Goal: Task Accomplishment & Management: Manage account settings

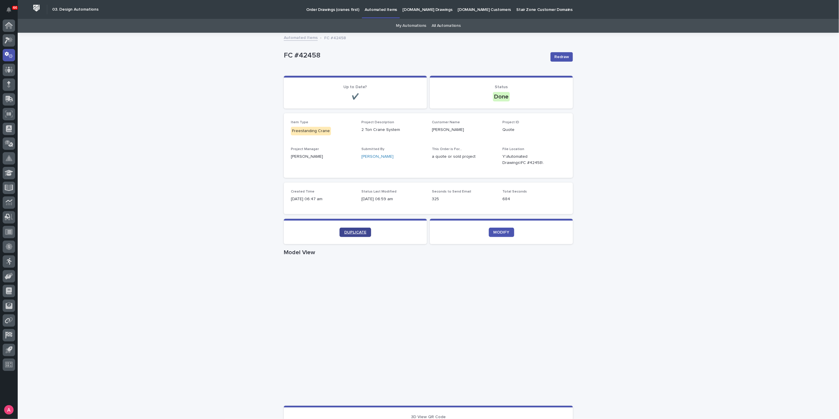
click at [358, 231] on span "DUPLICATE" at bounding box center [355, 233] width 22 height 4
click at [357, 235] on link "DUPLICATE" at bounding box center [356, 232] width 32 height 9
click at [362, 231] on span "DUPLICATE" at bounding box center [355, 233] width 22 height 4
click at [558, 159] on icon "button" at bounding box center [559, 160] width 5 height 5
click at [621, 161] on div "Loading... Saving… Loading... Saving… FC #42463 Redraw FC #42463 Redraw Sorry, …" at bounding box center [429, 341] width 822 height 617
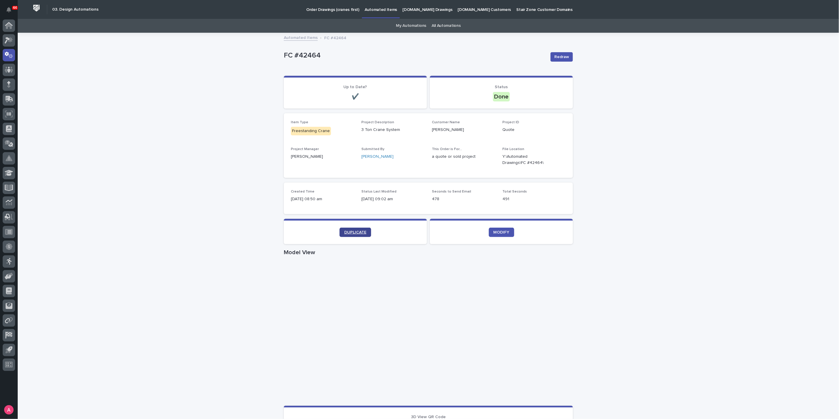
click at [358, 230] on link "DUPLICATE" at bounding box center [356, 232] width 32 height 9
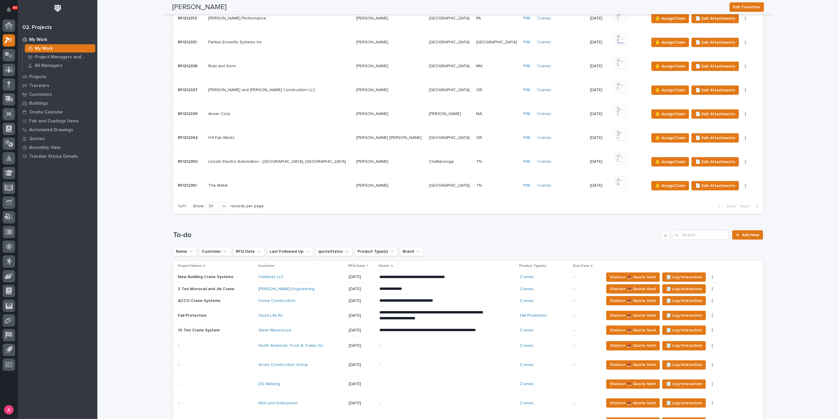
scroll to position [492, 0]
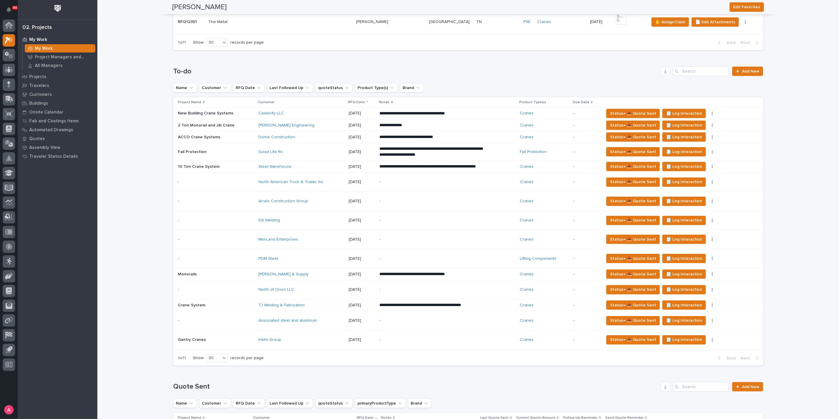
click at [417, 311] on div "**********" at bounding box center [448, 305] width 136 height 11
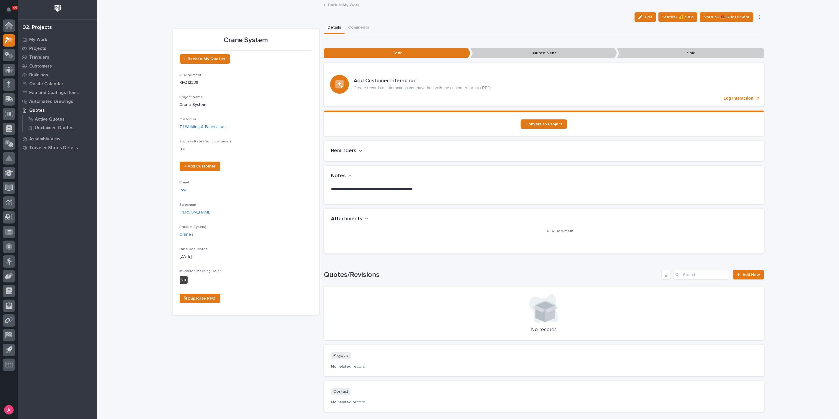
drag, startPoint x: 648, startPoint y: 17, endPoint x: 478, endPoint y: 141, distance: 210.2
click at [645, 17] on div "button" at bounding box center [642, 17] width 6 height 4
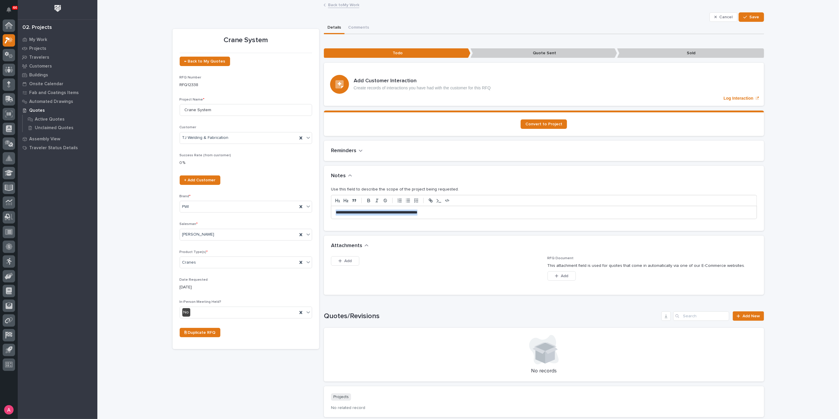
drag, startPoint x: 459, startPoint y: 214, endPoint x: 267, endPoint y: 217, distance: 192.2
click at [267, 217] on div "Crane System ← Back to My Quotes RFQ Number RFQ12338 Project Name * Crane Syste…" at bounding box center [469, 240] width 592 height 437
click at [751, 15] on span "Save" at bounding box center [755, 16] width 10 height 5
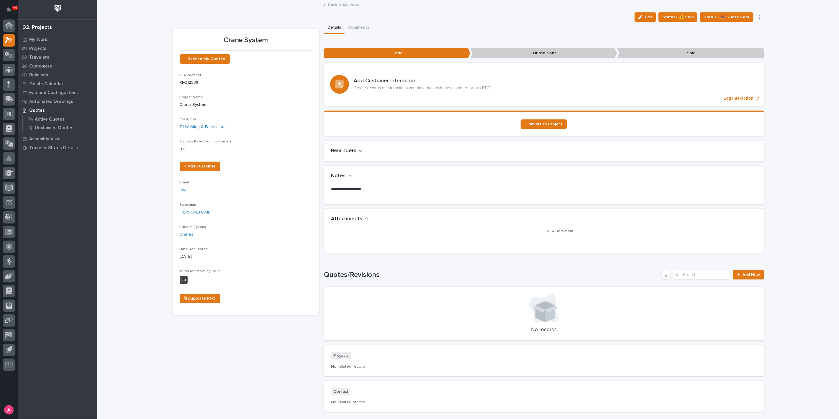
click at [355, 4] on link "Back to My Work" at bounding box center [343, 4] width 31 height 7
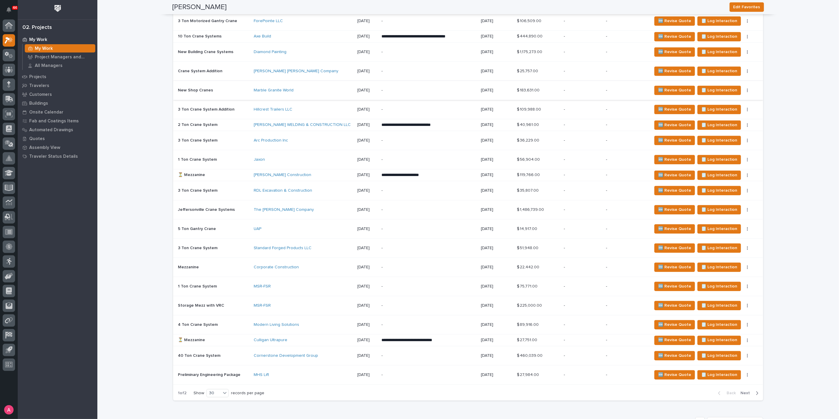
scroll to position [1213, 0]
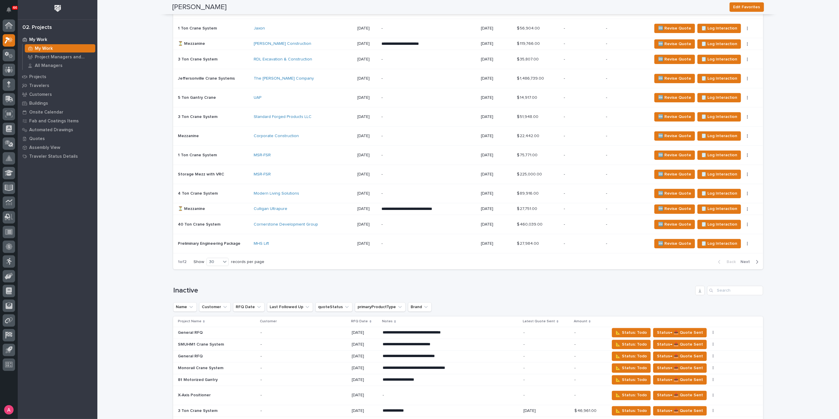
click at [747, 259] on span "Next" at bounding box center [747, 261] width 13 height 5
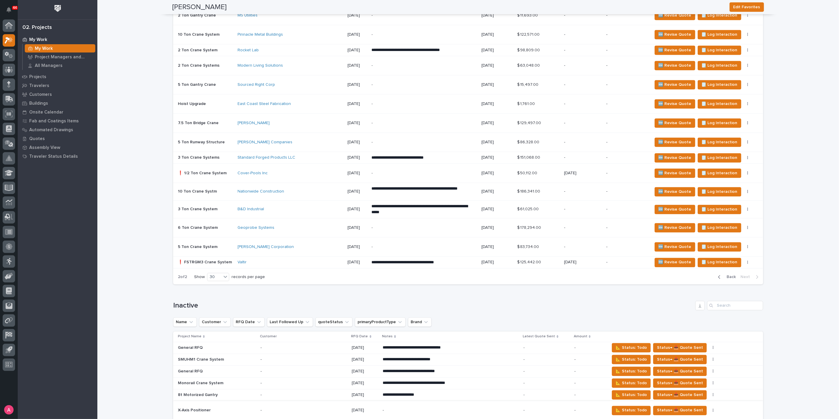
scroll to position [886, 0]
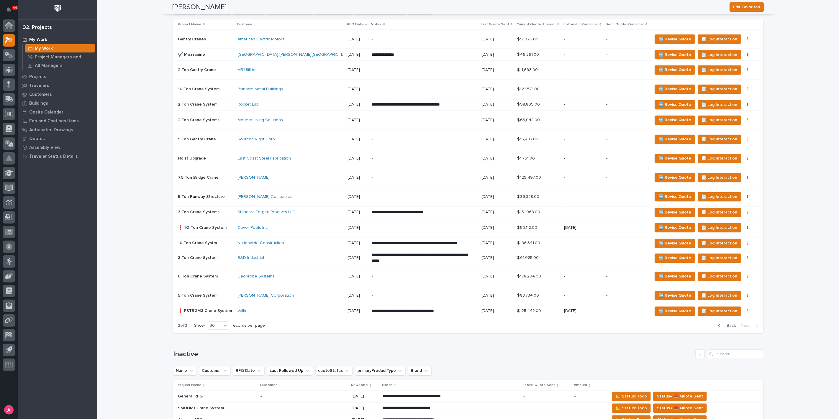
click at [329, 215] on div "Standard Forged Products LLC" at bounding box center [289, 212] width 103 height 5
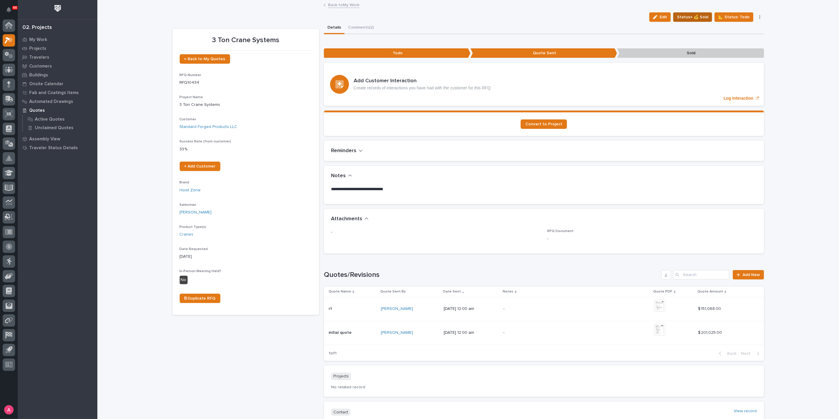
click at [701, 17] on span "Status→ 💰 Sold" at bounding box center [692, 17] width 31 height 7
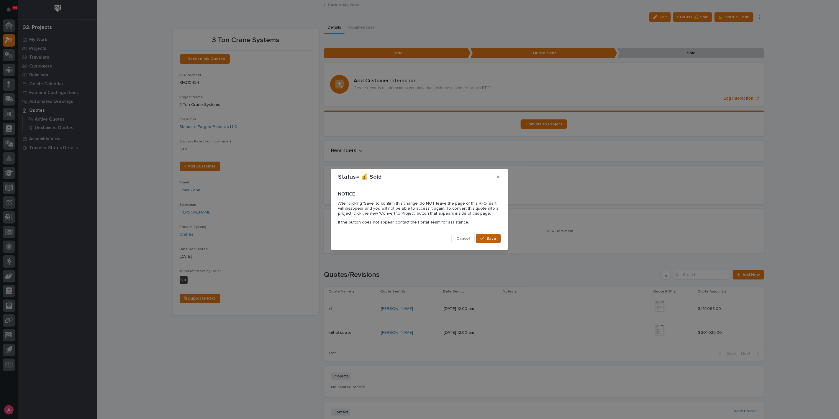
click at [485, 239] on div "button" at bounding box center [484, 239] width 6 height 4
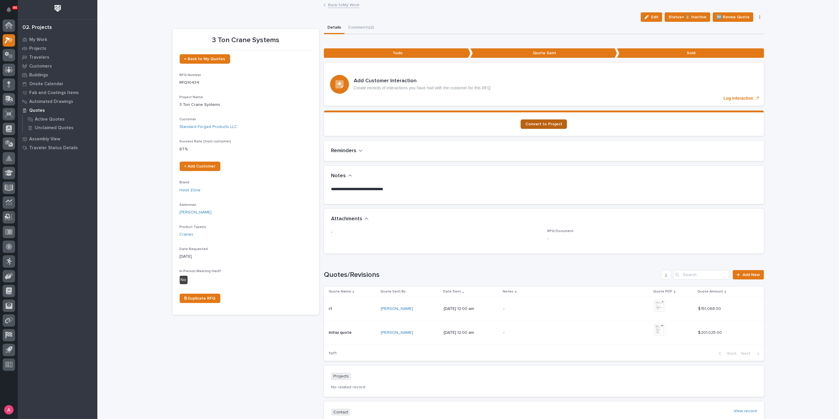
click at [551, 122] on span "Convert to Project" at bounding box center [544, 124] width 37 height 4
click at [40, 48] on p "Projects" at bounding box center [37, 48] width 17 height 5
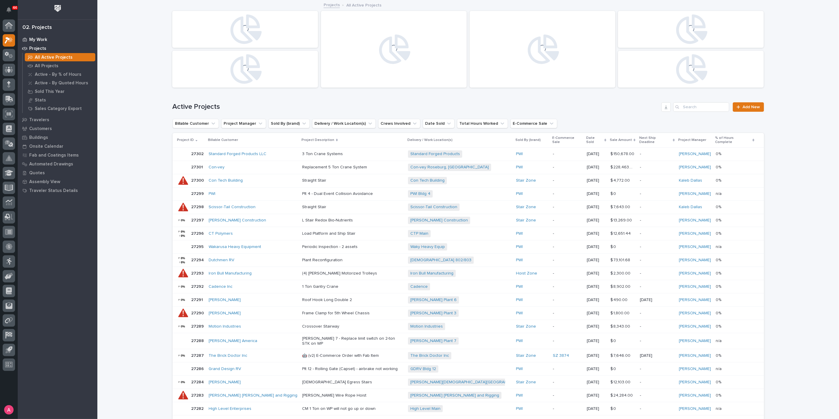
click at [37, 42] on p "My Work" at bounding box center [38, 39] width 18 height 5
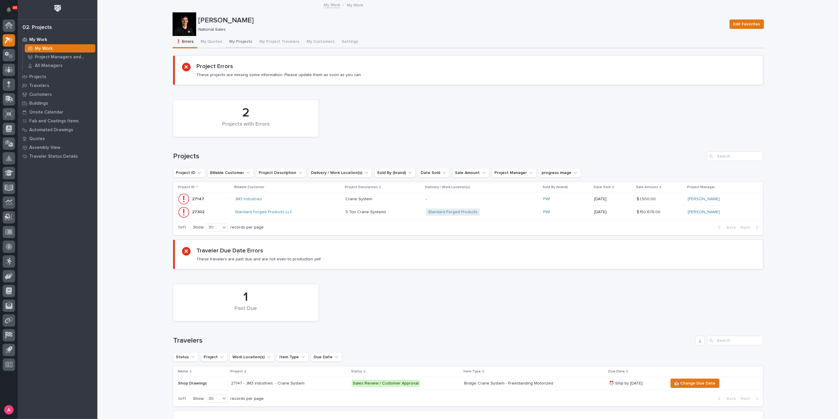
click at [233, 43] on button "My Projects" at bounding box center [241, 42] width 30 height 12
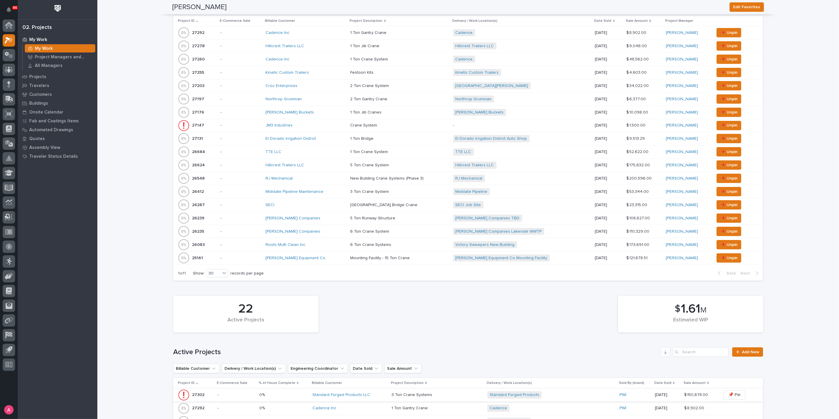
scroll to position [459, 0]
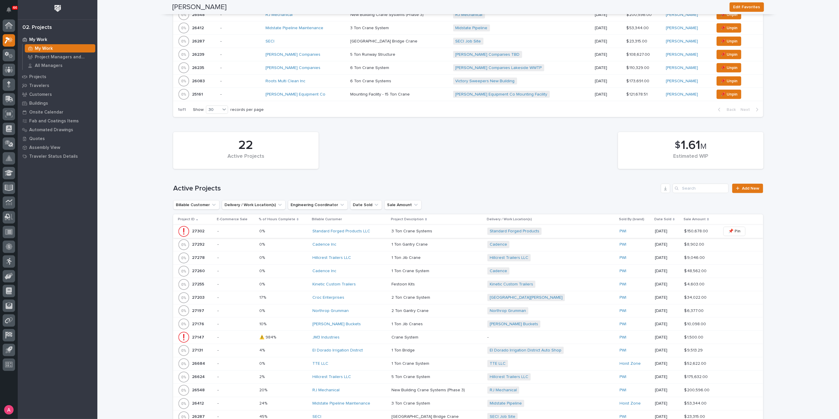
click at [730, 231] on span "📌 Pin" at bounding box center [735, 231] width 12 height 7
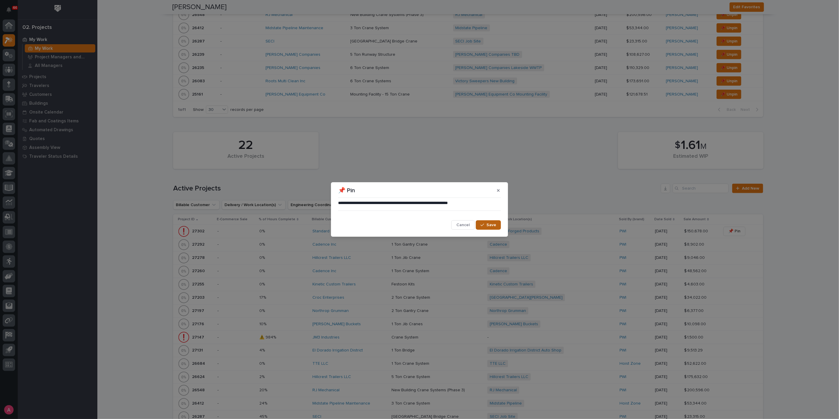
click at [488, 225] on span "Save" at bounding box center [492, 225] width 10 height 5
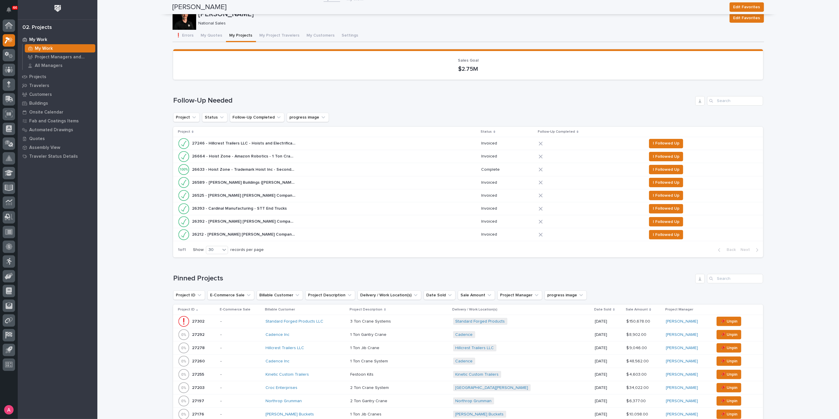
scroll to position [0, 0]
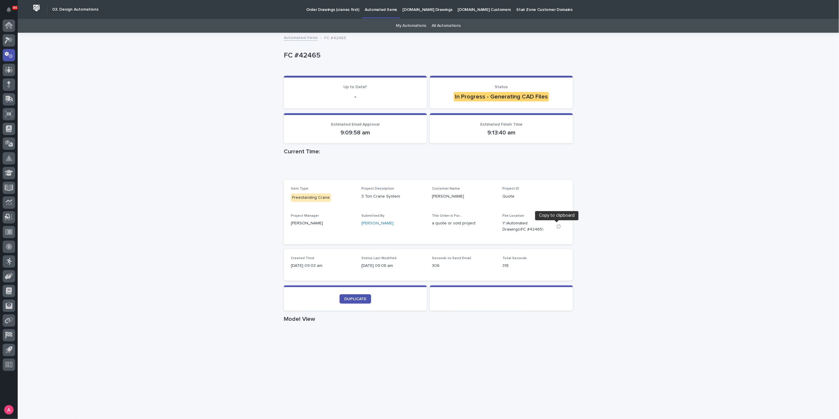
click at [557, 227] on icon "button" at bounding box center [559, 226] width 5 height 5
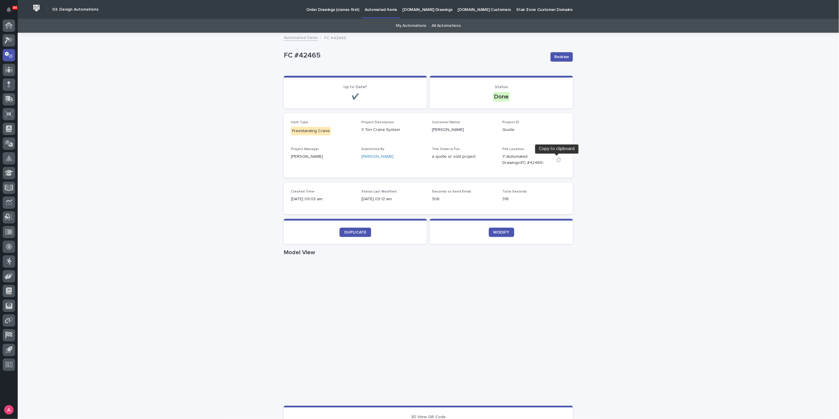
click at [557, 159] on icon "button" at bounding box center [559, 160] width 4 height 4
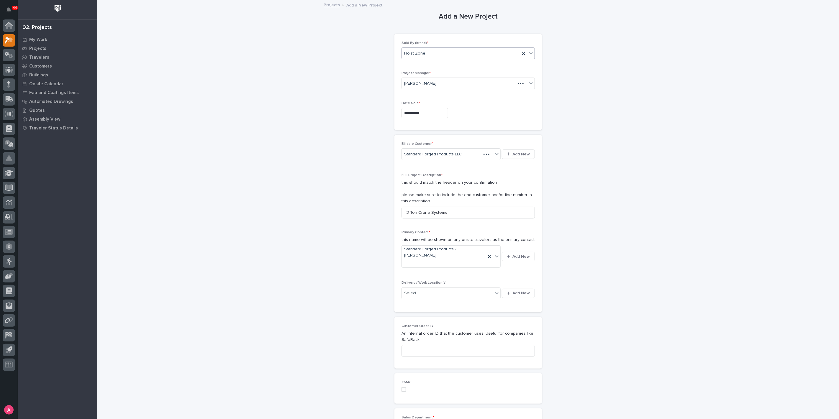
click at [454, 54] on div "Hoist Zone" at bounding box center [461, 54] width 118 height 10
drag, startPoint x: 445, startPoint y: 69, endPoint x: 442, endPoint y: 75, distance: 7.3
click at [442, 75] on div "PWI" at bounding box center [466, 75] width 133 height 10
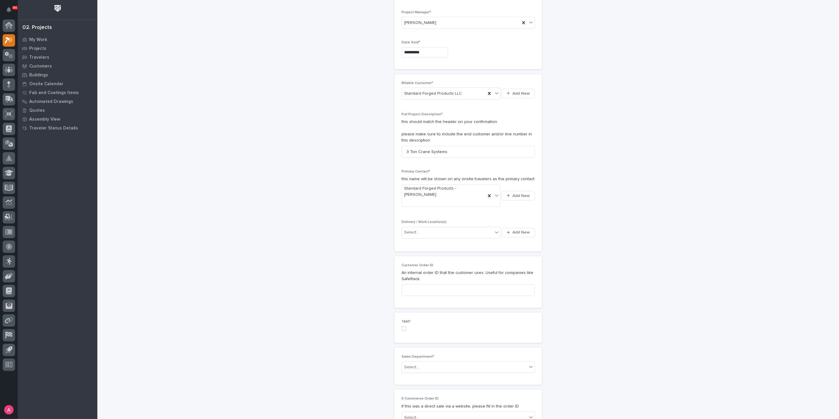
scroll to position [66, 0]
click at [452, 223] on div "Select..." at bounding box center [447, 228] width 91 height 10
type input "*****"
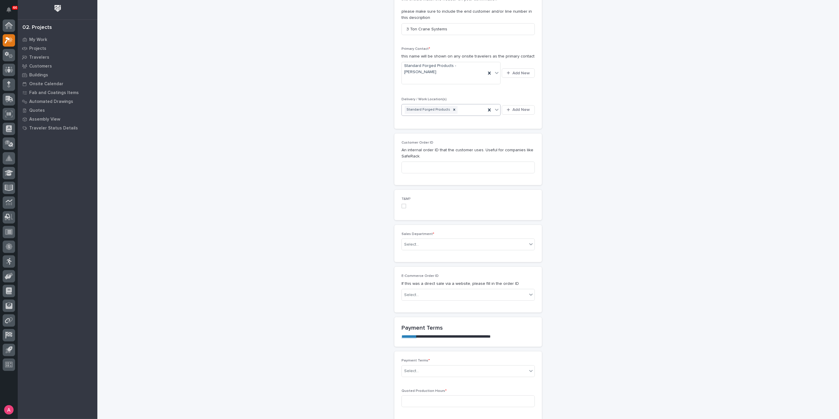
scroll to position [197, 0]
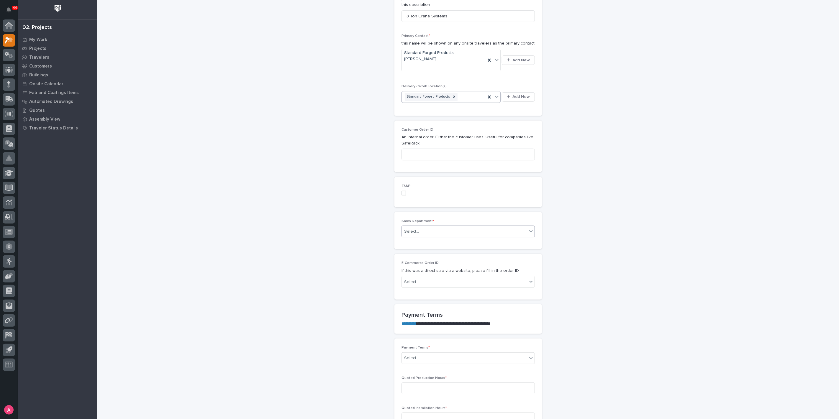
click at [413, 229] on div "Select..." at bounding box center [411, 232] width 15 height 6
click at [430, 228] on div "National Sales" at bounding box center [466, 231] width 133 height 10
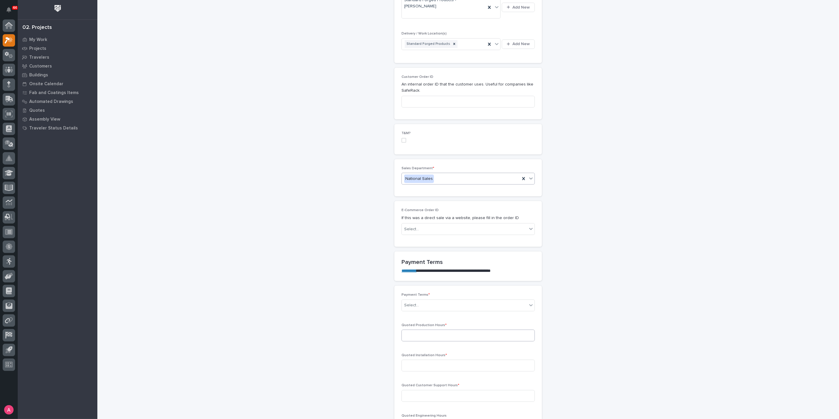
scroll to position [295, 0]
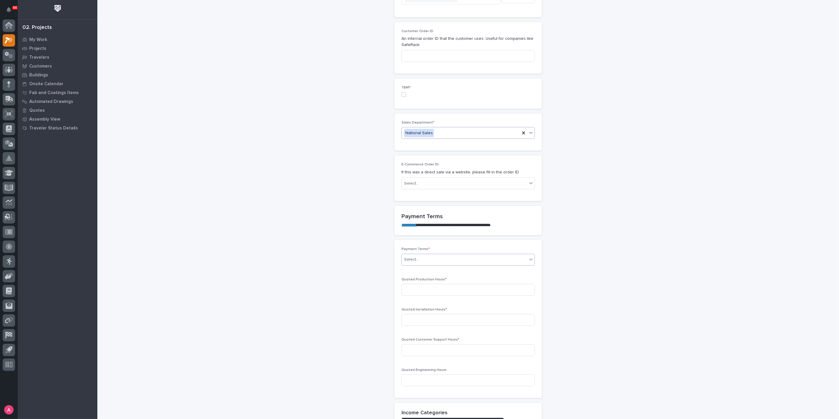
click at [417, 254] on div "Select..." at bounding box center [468, 260] width 133 height 12
click at [419, 279] on div "35/65" at bounding box center [466, 280] width 133 height 10
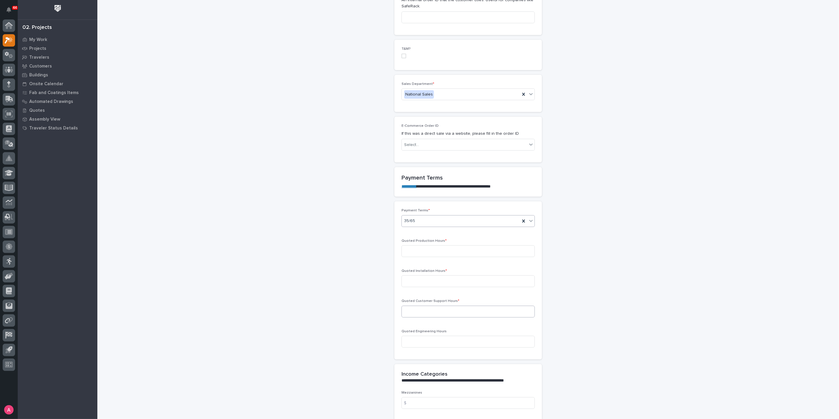
scroll to position [361, 0]
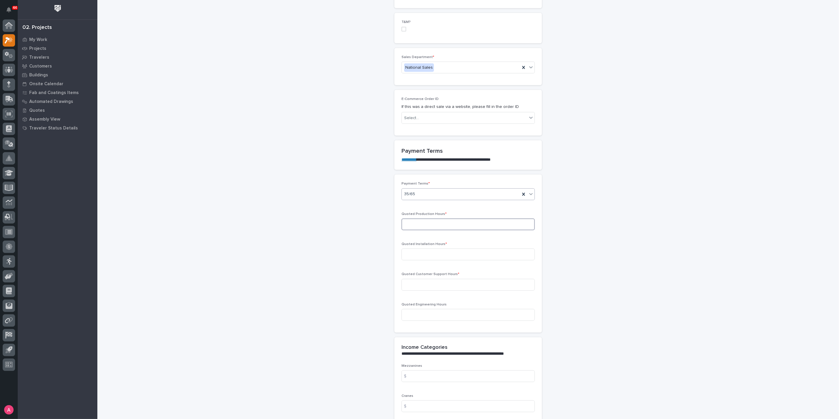
click at [432, 219] on input at bounding box center [468, 225] width 133 height 12
click at [480, 219] on input at bounding box center [468, 225] width 133 height 12
type input "314"
type input "0"
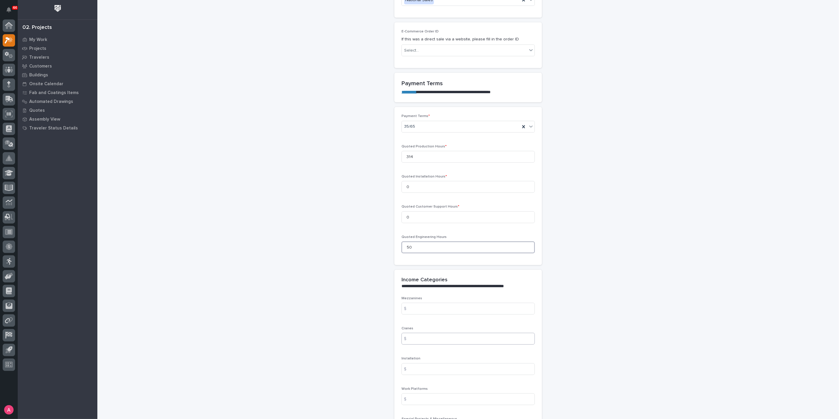
scroll to position [459, 0]
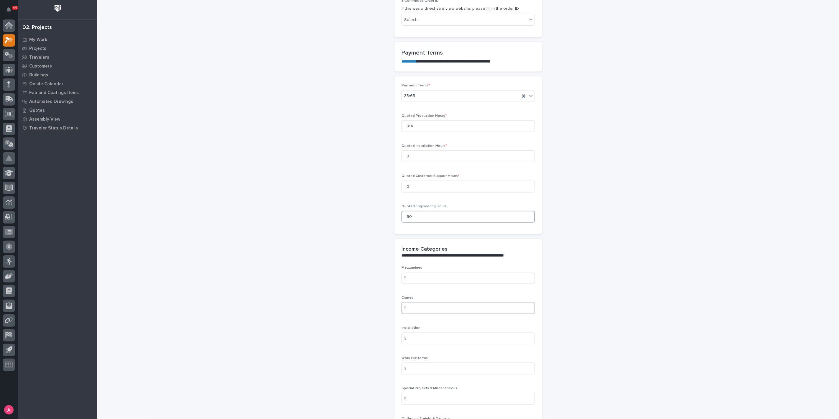
type input "50"
drag, startPoint x: 428, startPoint y: 297, endPoint x: 434, endPoint y: 296, distance: 6.1
click at [428, 303] on input at bounding box center [468, 309] width 133 height 12
click at [442, 303] on input at bounding box center [468, 309] width 133 height 12
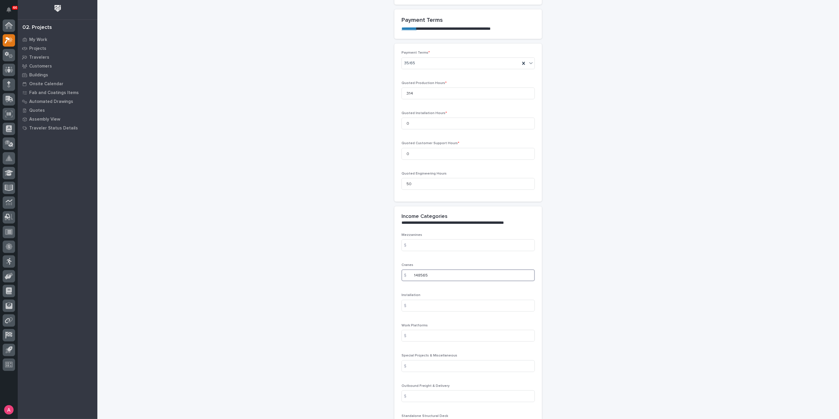
scroll to position [525, 0]
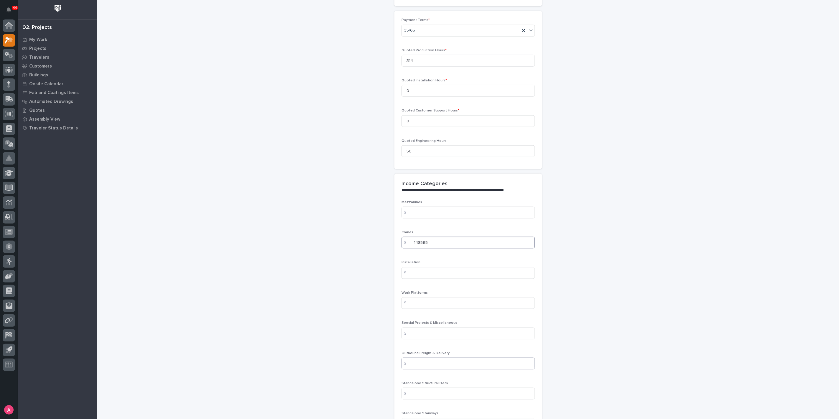
type input "148565"
click at [432, 358] on input at bounding box center [468, 364] width 133 height 12
type input "2113"
drag, startPoint x: 592, startPoint y: 306, endPoint x: 556, endPoint y: 311, distance: 36.1
click at [592, 306] on div "**********" at bounding box center [469, 105] width 592 height 1258
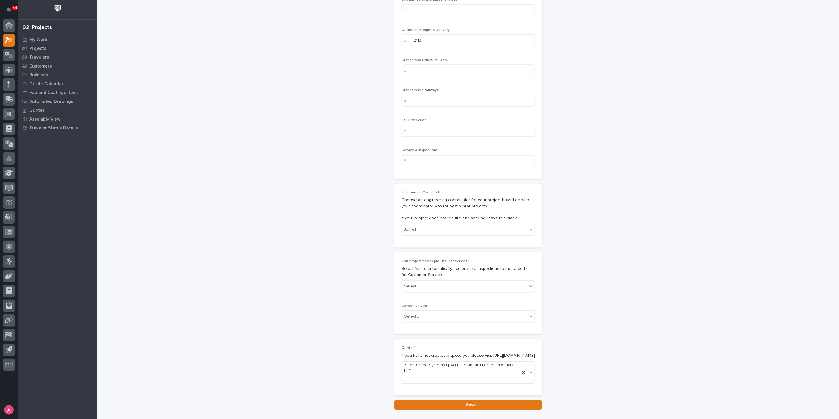
scroll to position [852, 0]
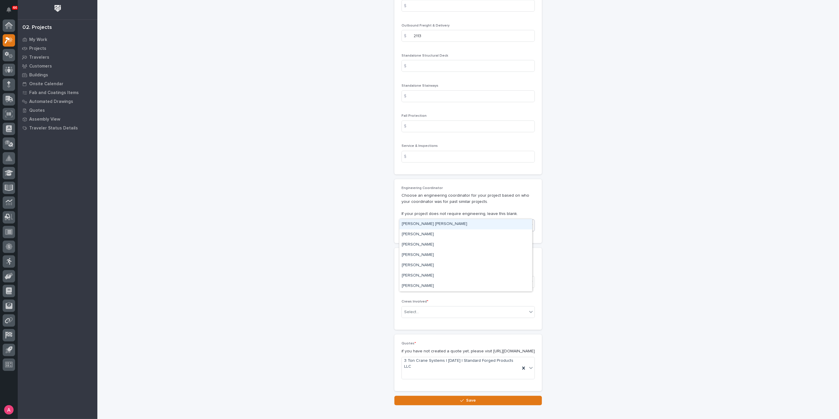
click at [437, 221] on div "Select..." at bounding box center [464, 226] width 125 height 10
click at [442, 277] on div "Select..." at bounding box center [468, 283] width 133 height 12
click at [438, 289] on div "No" at bounding box center [466, 291] width 133 height 10
click at [447, 308] on div "Select..." at bounding box center [464, 313] width 125 height 10
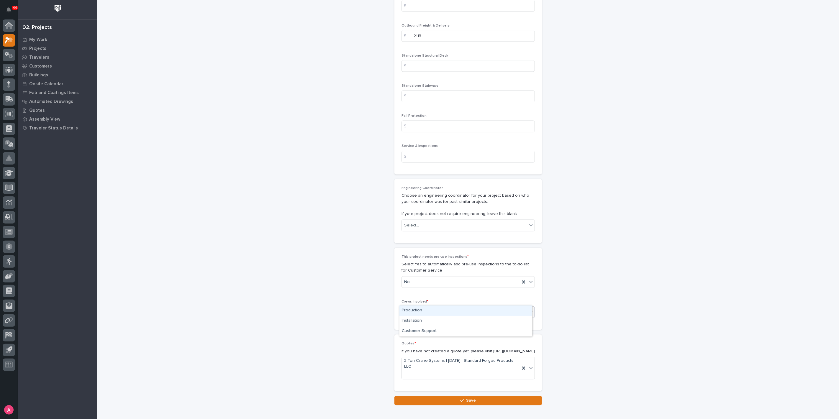
click at [443, 313] on div "Production" at bounding box center [466, 311] width 133 height 10
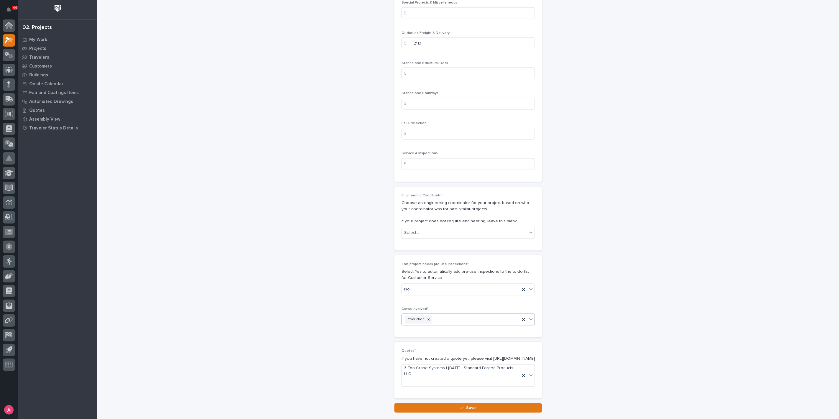
scroll to position [878, 0]
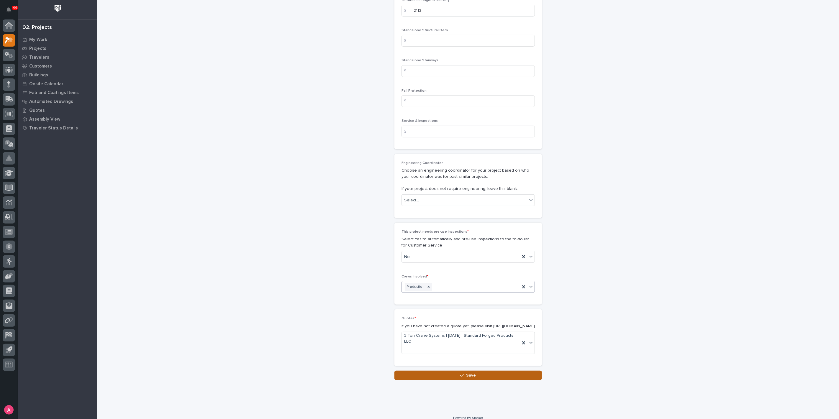
click at [468, 373] on span "Save" at bounding box center [472, 375] width 10 height 5
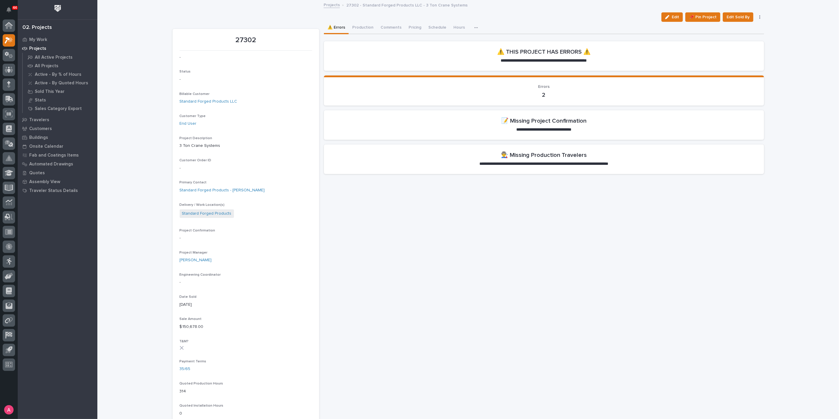
click at [674, 14] on span "Edit" at bounding box center [675, 16] width 7 height 5
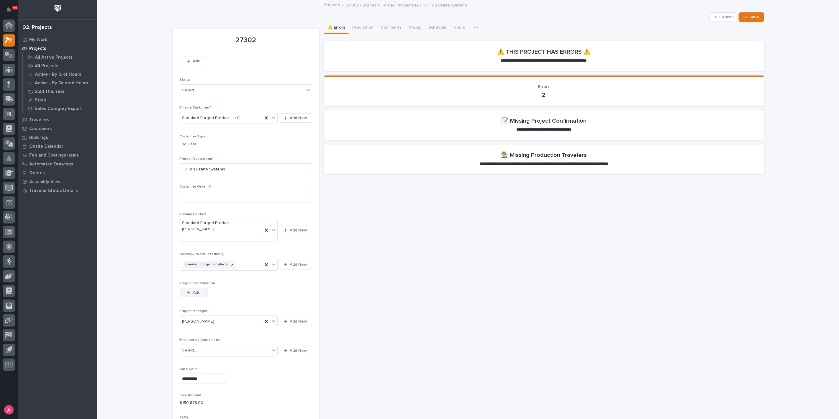
click at [199, 288] on button "Add" at bounding box center [194, 292] width 28 height 9
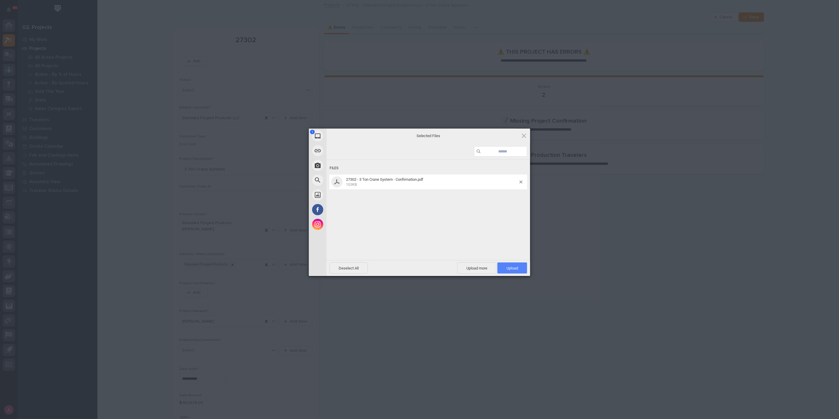
click at [513, 268] on span "Upload 1" at bounding box center [513, 268] width 12 height 4
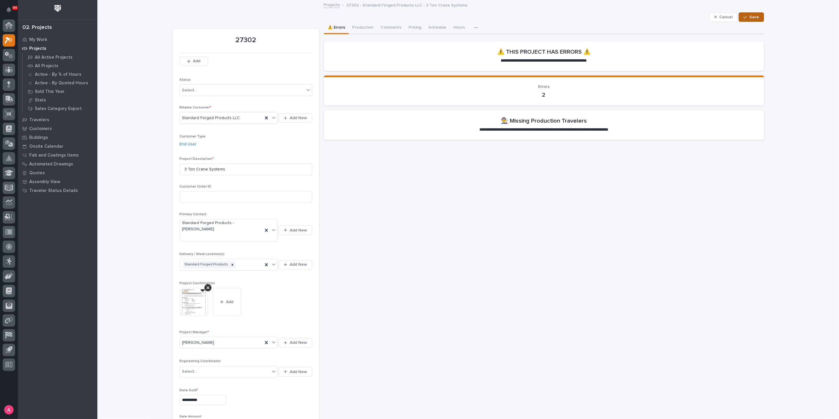
click at [746, 15] on div "button" at bounding box center [747, 17] width 6 height 4
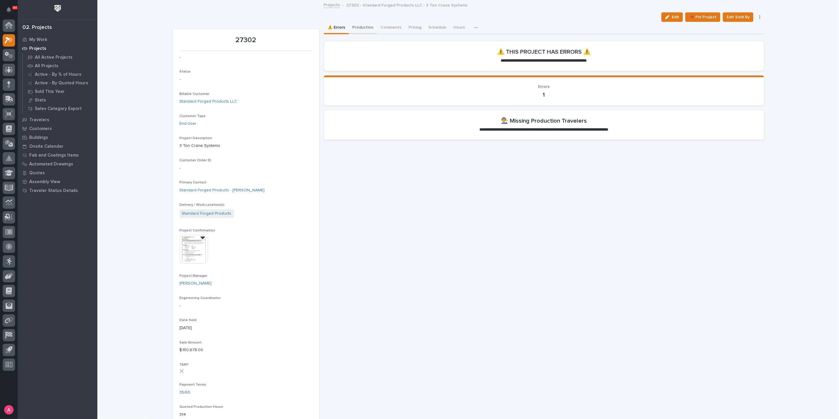
click at [355, 26] on button "Production" at bounding box center [363, 28] width 28 height 12
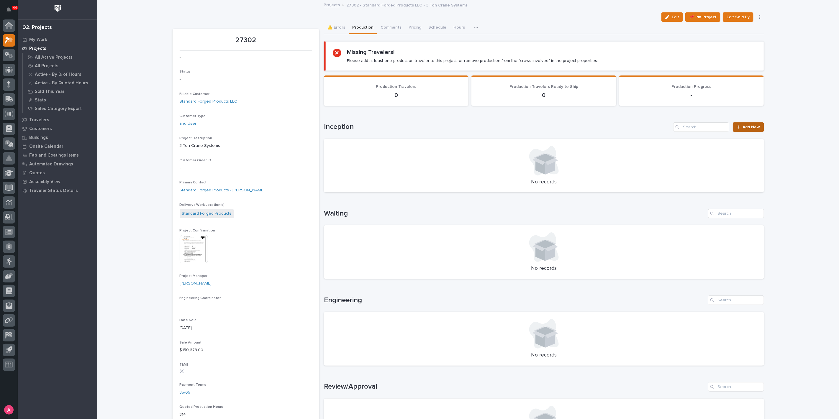
click at [743, 128] on span "Add New" at bounding box center [751, 127] width 17 height 4
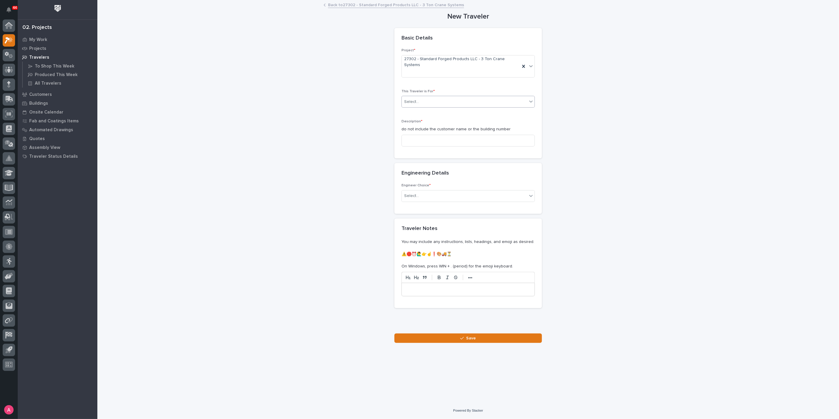
click at [426, 97] on div "Select..." at bounding box center [464, 102] width 125 height 10
click at [433, 102] on div "Production" at bounding box center [468, 102] width 133 height 10
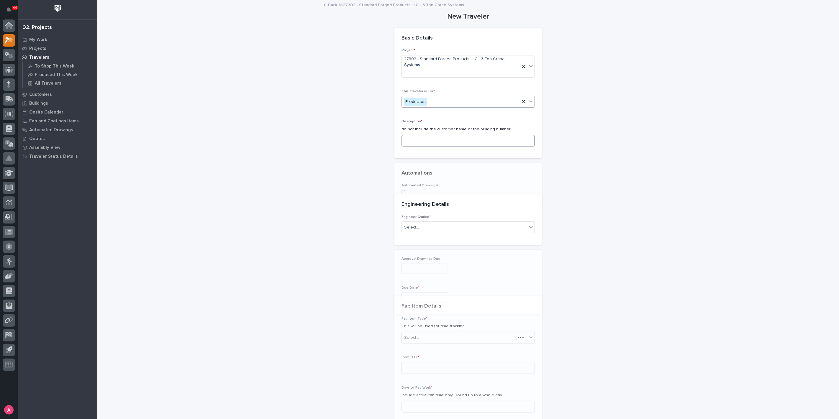
click at [437, 135] on input at bounding box center [468, 141] width 133 height 12
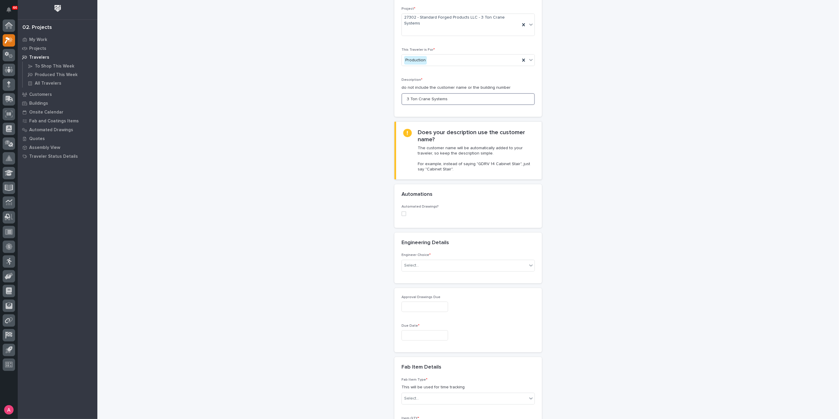
scroll to position [98, 0]
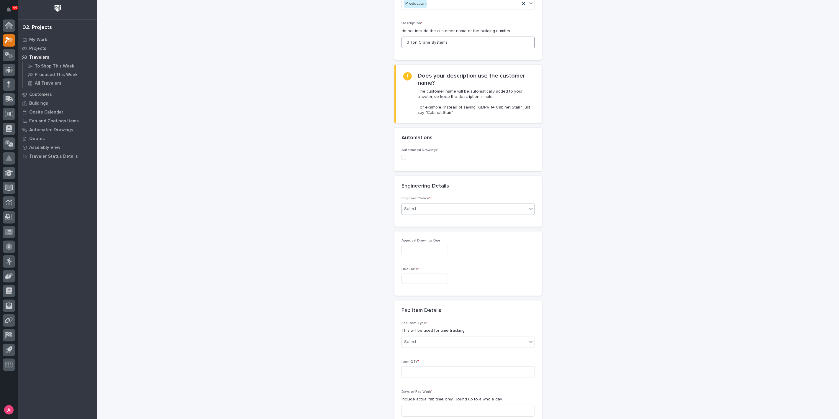
type input "3 Ton Crane Systems"
click at [441, 204] on div "Select..." at bounding box center [464, 209] width 125 height 10
drag, startPoint x: 439, startPoint y: 215, endPoint x: 440, endPoint y: 207, distance: 7.8
click at [440, 207] on div "There is no engineering (no drawings)" at bounding box center [466, 209] width 133 height 10
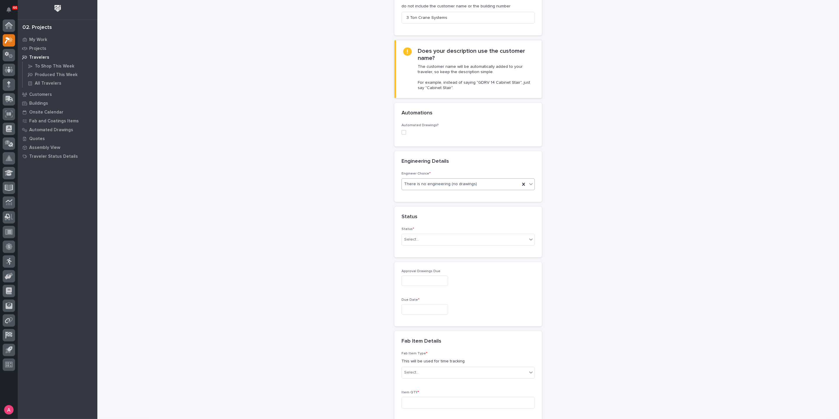
scroll to position [126, 0]
click at [425, 232] on div "Select..." at bounding box center [464, 237] width 125 height 10
click at [433, 236] on div "Sold (no traveler printed)" at bounding box center [466, 236] width 133 height 10
click at [445, 194] on div "I want my coordinator to choose an engineer" at bounding box center [466, 192] width 133 height 10
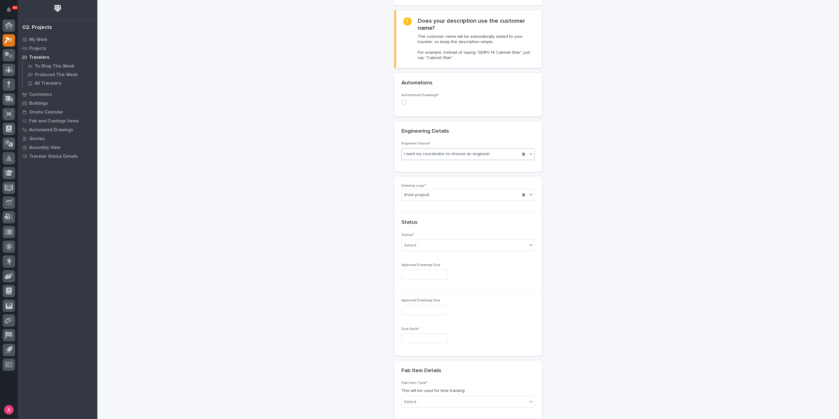
scroll to position [161, 0]
click at [446, 183] on div "(from project)" at bounding box center [461, 188] width 118 height 10
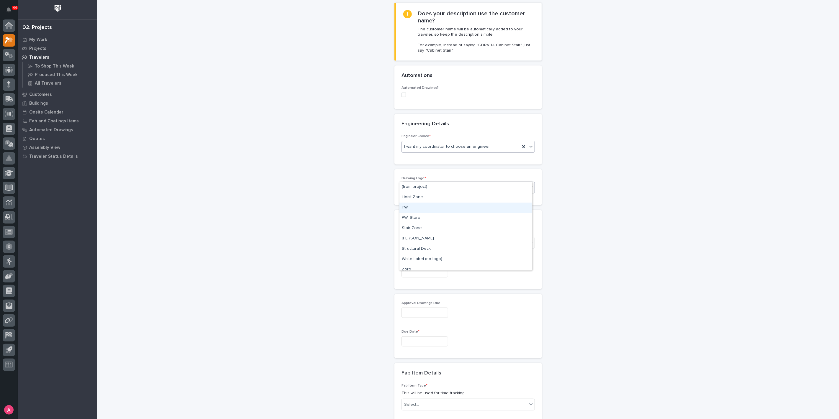
click at [438, 208] on div "PWI" at bounding box center [466, 208] width 133 height 10
click at [435, 238] on div "Select..." at bounding box center [464, 243] width 125 height 10
click at [437, 243] on div "Sold (no traveler printed)" at bounding box center [466, 242] width 133 height 10
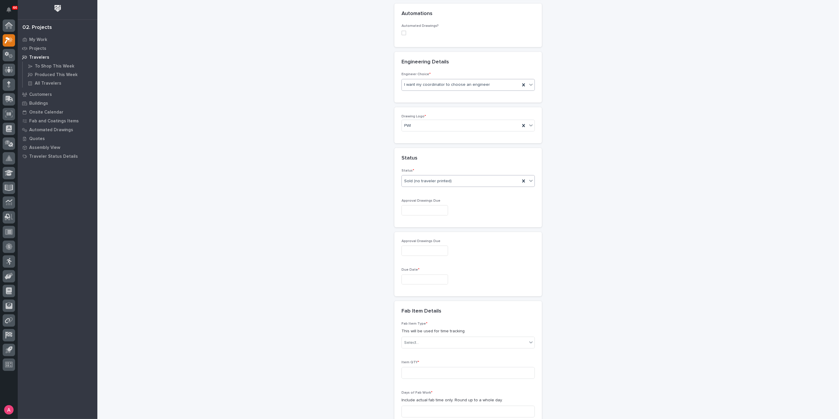
scroll to position [226, 0]
click at [426, 271] on input "text" at bounding box center [425, 276] width 47 height 10
click at [478, 236] on div "Approval Drawings Due" at bounding box center [468, 247] width 133 height 22
click at [443, 195] on div "Approval Drawings Due" at bounding box center [468, 206] width 133 height 22
click at [441, 202] on input "text" at bounding box center [425, 207] width 47 height 10
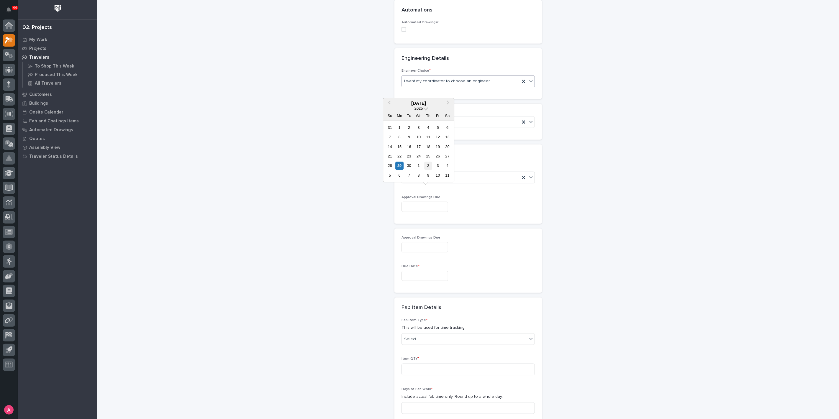
click at [427, 168] on div "2" at bounding box center [428, 166] width 8 height 8
type input "**********"
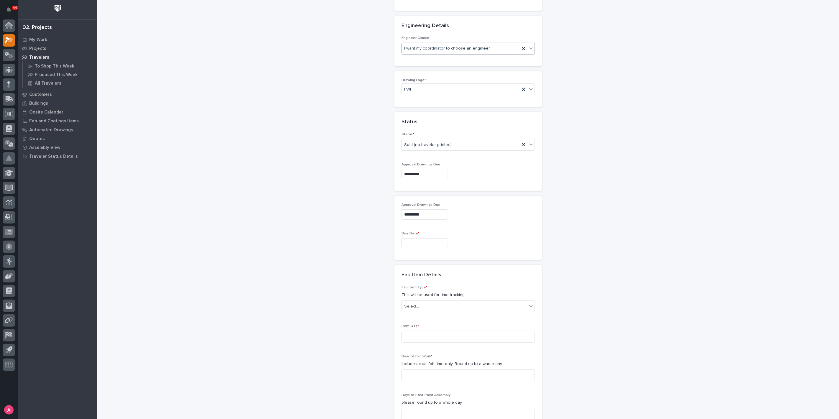
click at [429, 238] on input "text" at bounding box center [425, 243] width 47 height 10
click at [448, 139] on span "Next Month" at bounding box center [448, 139] width 0 height 8
click at [450, 138] on button "Next Month" at bounding box center [448, 139] width 9 height 9
click at [401, 185] on div "10" at bounding box center [400, 183] width 8 height 8
type input "**********"
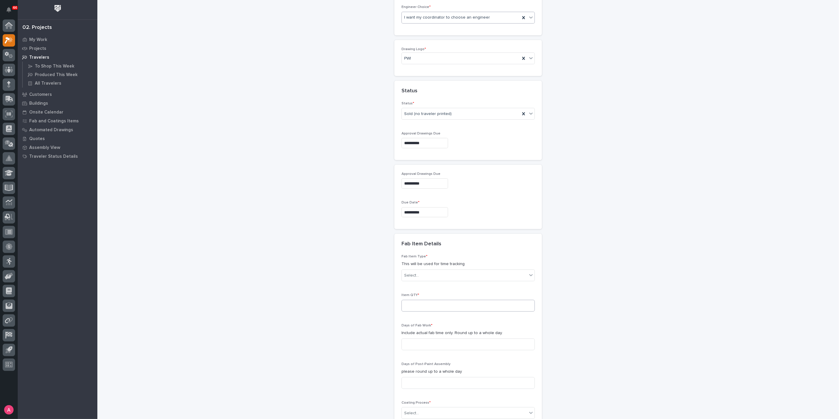
scroll to position [325, 0]
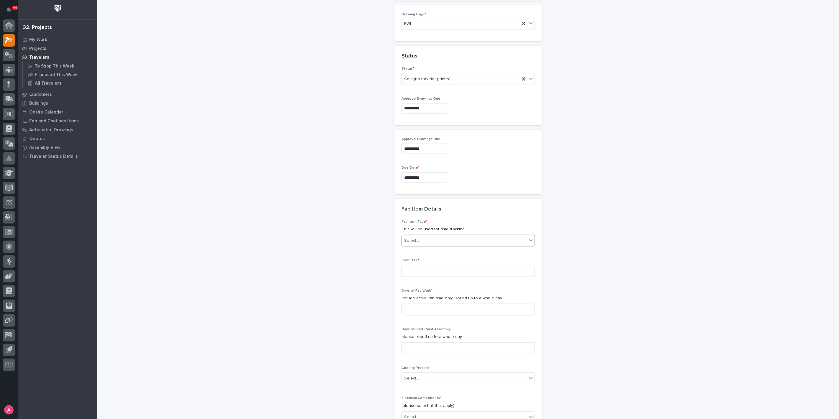
click at [444, 236] on div "Select..." at bounding box center [464, 241] width 125 height 10
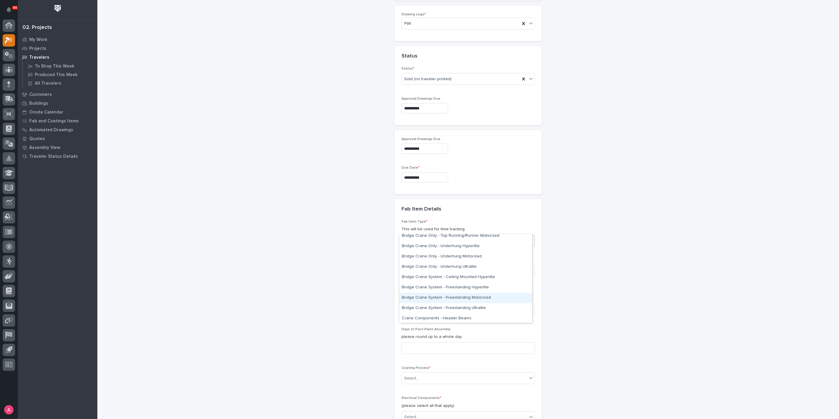
click at [456, 301] on div "Bridge Crane System - Freestanding Motorized" at bounding box center [466, 298] width 133 height 10
click at [431, 265] on input at bounding box center [468, 271] width 133 height 12
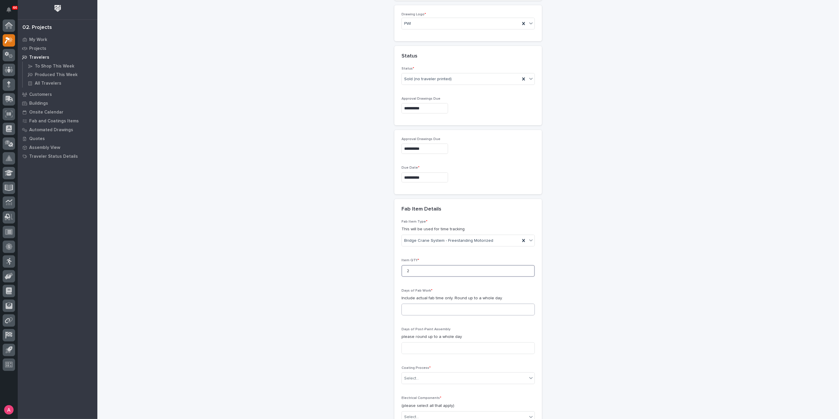
type input "2"
click at [442, 304] on input at bounding box center [468, 310] width 133 height 12
click at [425, 304] on input at bounding box center [468, 310] width 133 height 12
type input "11"
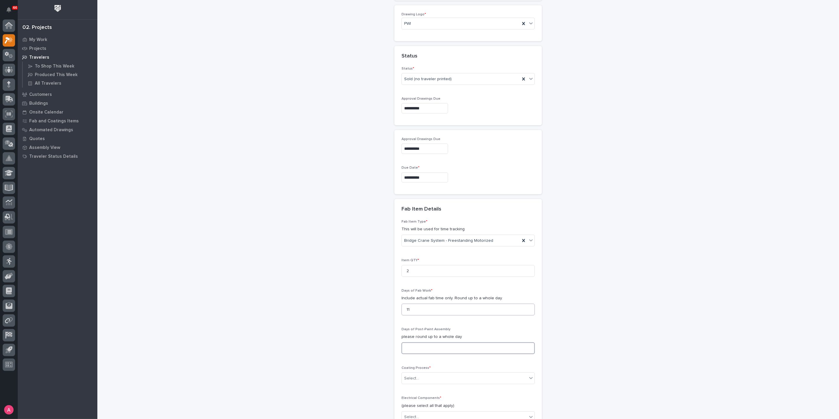
type input "1"
type input "5"
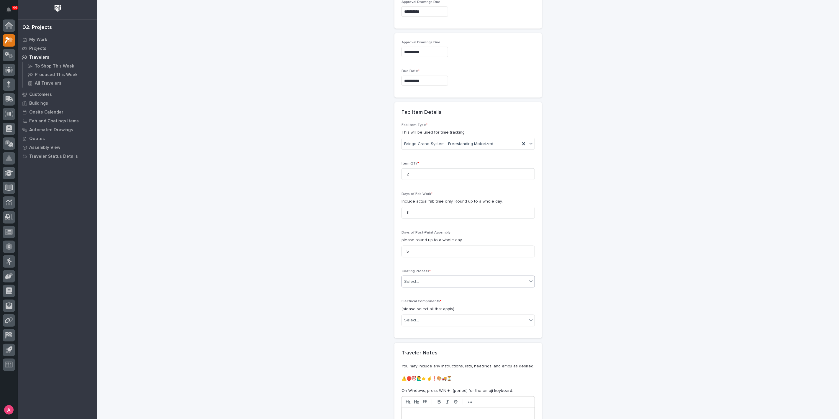
scroll to position [423, 0]
click at [435, 276] on div "Select..." at bounding box center [464, 281] width 125 height 10
click at [421, 289] on div "In-House Paint/Powder" at bounding box center [466, 289] width 133 height 10
click at [423, 314] on div "Select..." at bounding box center [464, 319] width 125 height 10
click at [423, 328] on div "Motorized End Trucks" at bounding box center [466, 328] width 133 height 10
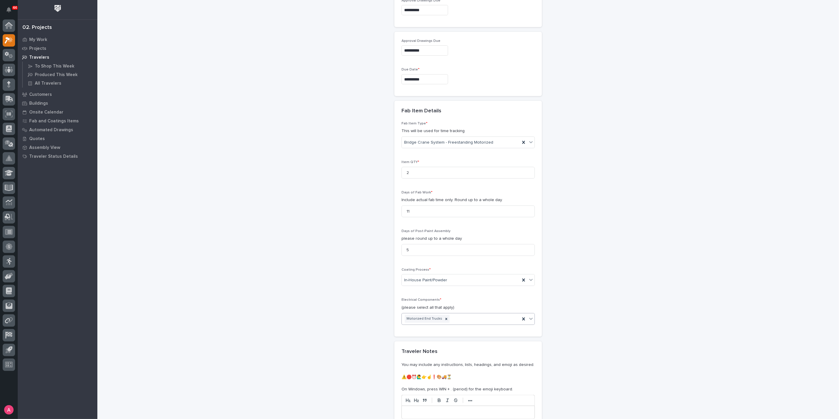
click at [468, 314] on div "Motorized End Trucks" at bounding box center [461, 319] width 118 height 10
click at [445, 326] on div "Motorized Trolley" at bounding box center [466, 328] width 133 height 10
click at [484, 317] on icon at bounding box center [486, 319] width 4 height 4
click at [480, 314] on div "Motorized End Trucks" at bounding box center [461, 319] width 118 height 10
click at [469, 353] on div "Wire Rope Hoist" at bounding box center [466, 349] width 133 height 10
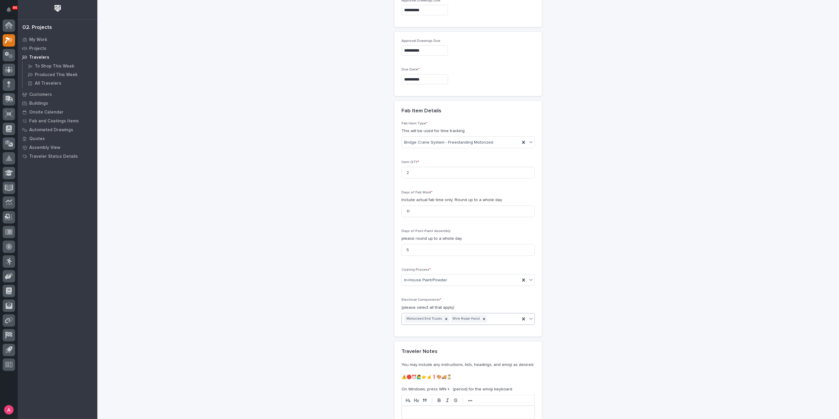
click at [495, 314] on div "Motorized End Trucks Wire Rope Hoist" at bounding box center [461, 319] width 118 height 10
click at [457, 353] on div "Radio Control" at bounding box center [466, 349] width 133 height 10
click at [515, 314] on div "Motorized End Trucks Wire Rope Hoist Radio Control" at bounding box center [461, 323] width 118 height 19
click at [549, 341] on div "**********" at bounding box center [469, 26] width 592 height 897
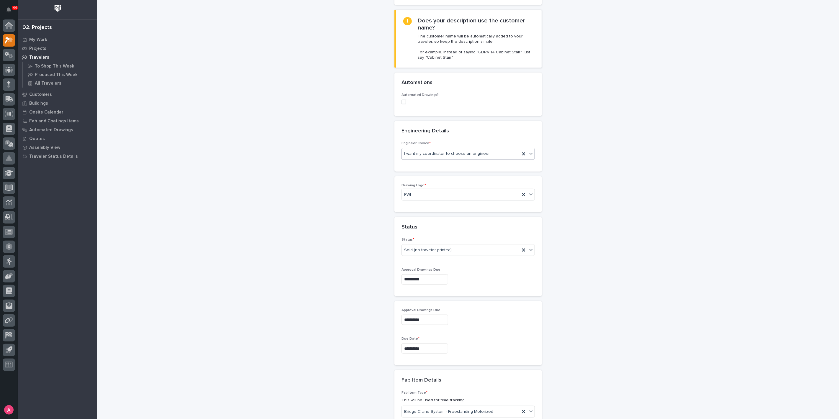
scroll to position [109, 0]
